Goal: Browse casually

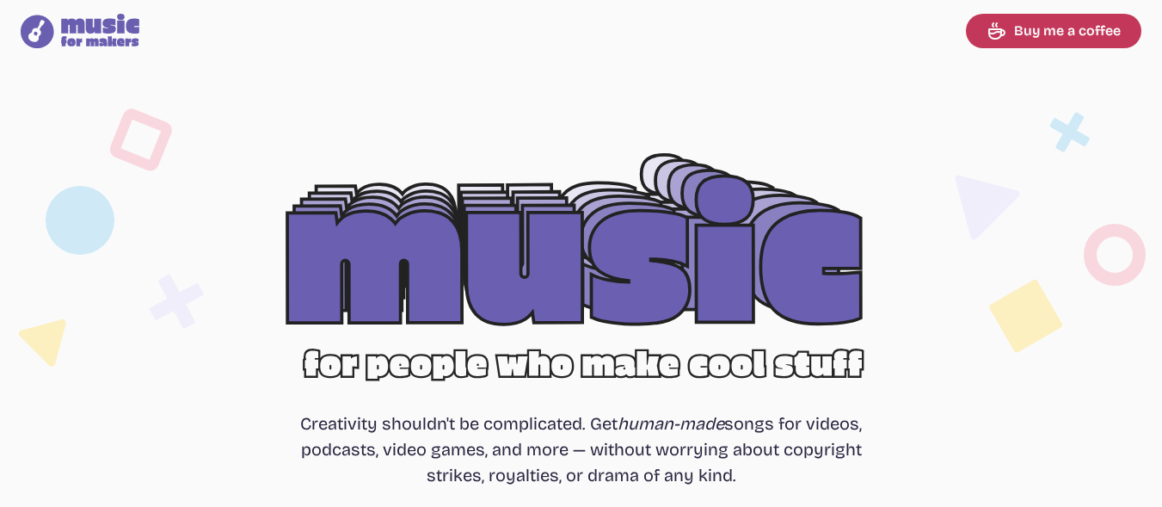
select select "most popular"
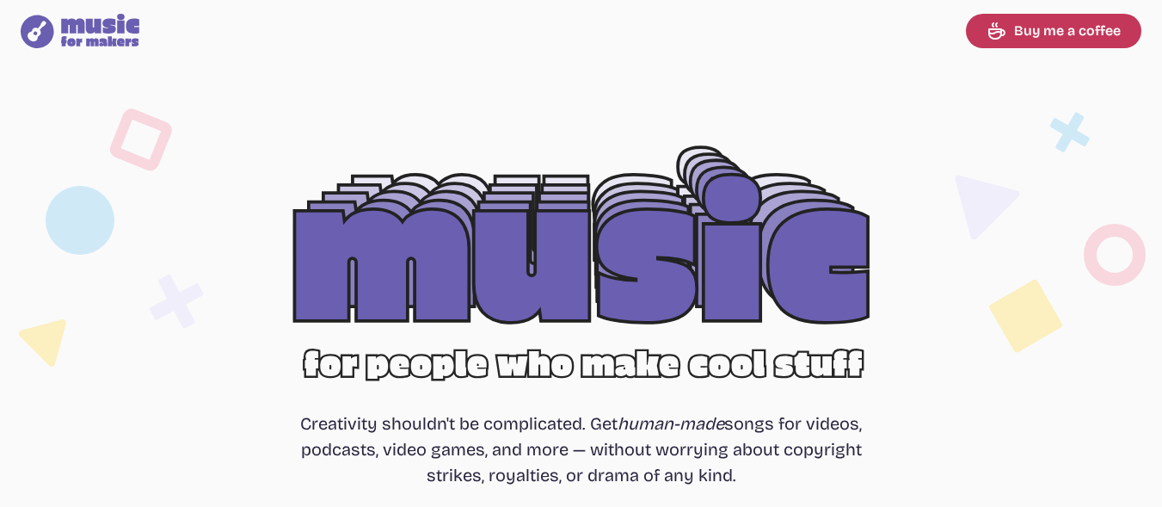
click at [35, 39] on icon "Music for Makers logo" at bounding box center [80, 31] width 119 height 34
drag, startPoint x: 9, startPoint y: 26, endPoint x: 123, endPoint y: 41, distance: 115.5
click at [123, 41] on nav "Music for Makers logo Music for Makers logo Buy me a coffee" at bounding box center [581, 31] width 1162 height 62
click at [123, 40] on icon at bounding box center [100, 30] width 78 height 33
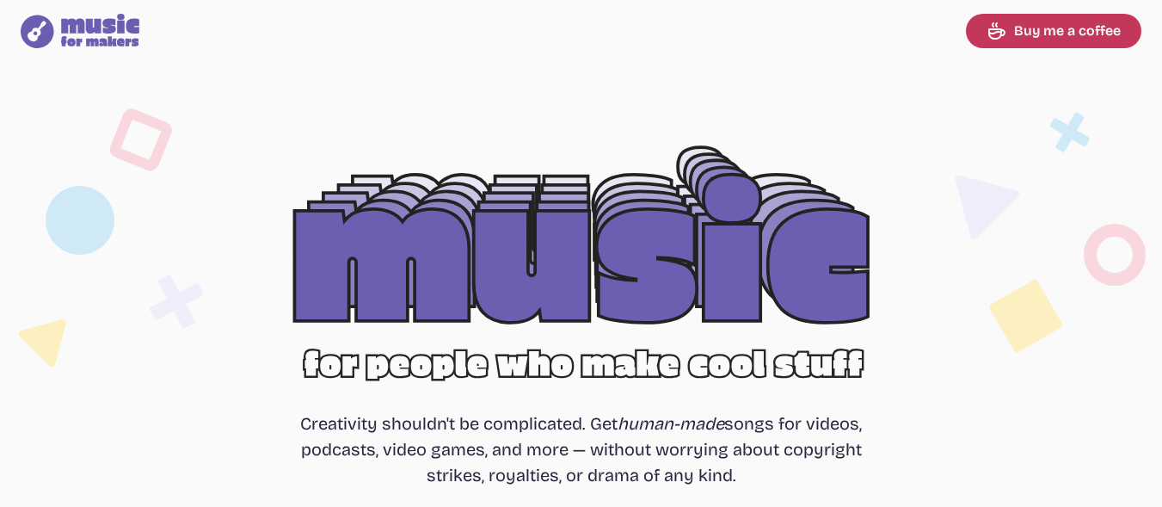
click at [121, 39] on icon at bounding box center [100, 30] width 78 height 33
click at [38, 30] on icon "Music for Makers logo" at bounding box center [80, 31] width 119 height 34
